Goal: Task Accomplishment & Management: Manage account settings

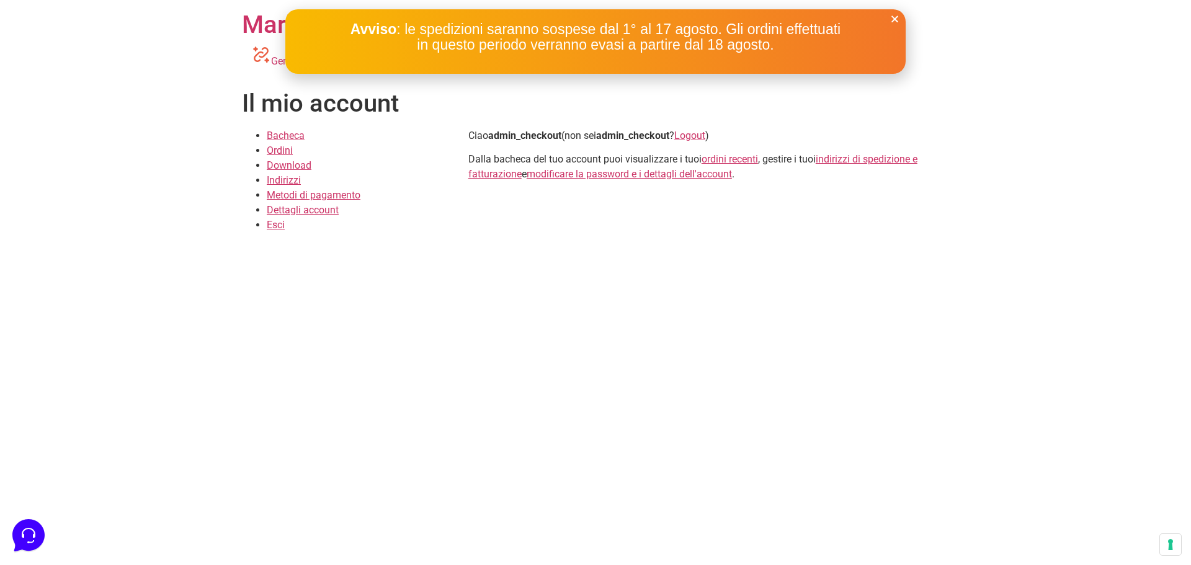
click at [894, 17] on icon "Close" at bounding box center [894, 18] width 9 height 9
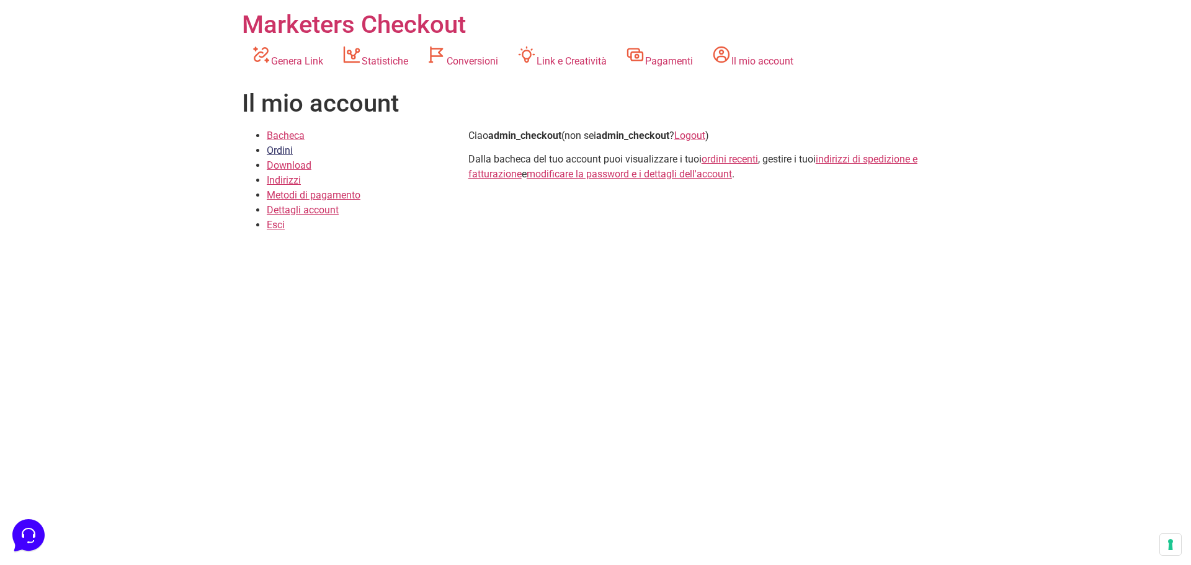
click at [289, 149] on link "Ordini" at bounding box center [280, 150] width 26 height 12
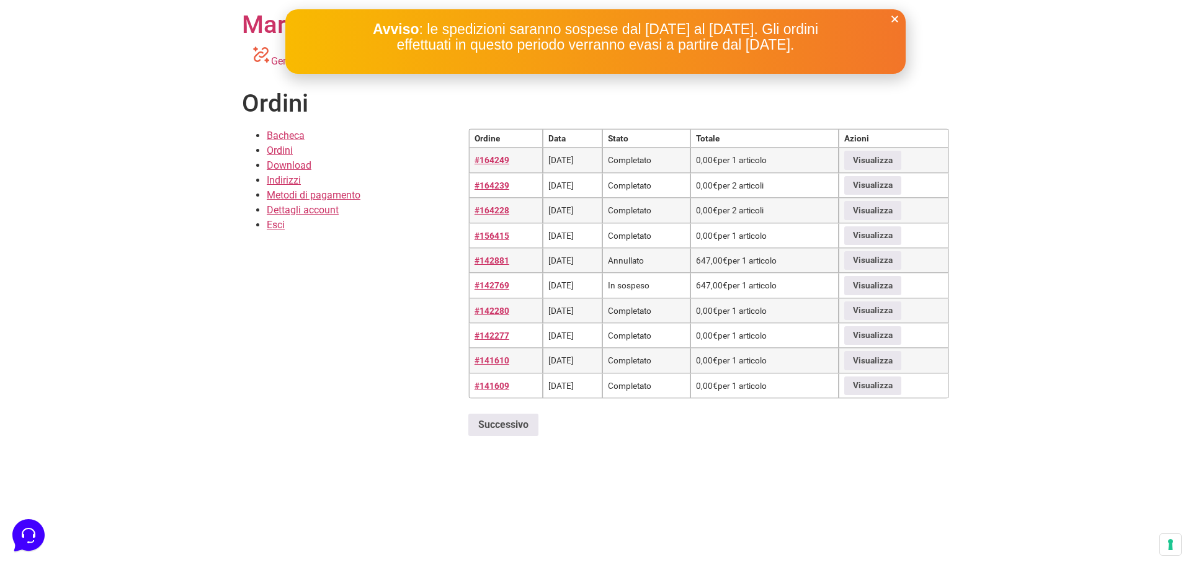
click at [894, 21] on icon "Close" at bounding box center [894, 18] width 9 height 9
